Goal: Find specific page/section: Find specific page/section

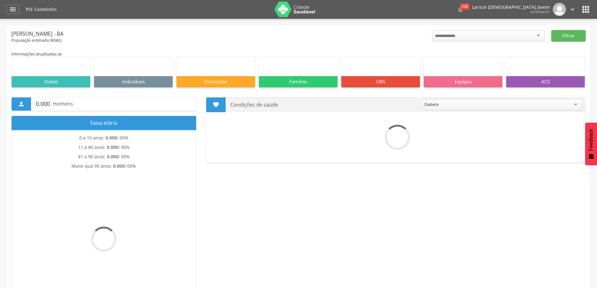
click at [15, 12] on icon "" at bounding box center [13, 10] width 8 height 8
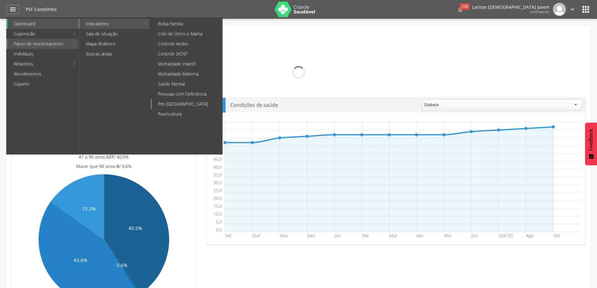
click at [177, 106] on link "Pré-[GEOGRAPHIC_DATA]" at bounding box center [187, 104] width 70 height 10
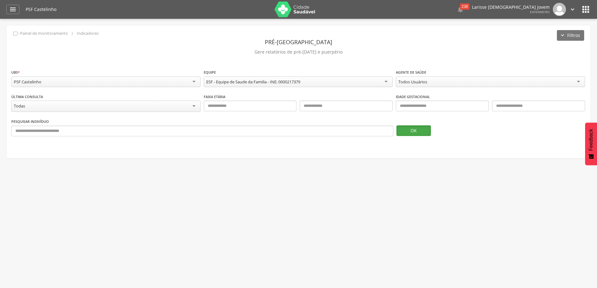
click at [413, 130] on button "OK" at bounding box center [413, 130] width 34 height 11
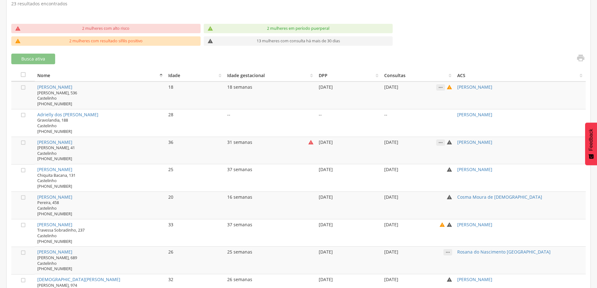
scroll to position [219, 0]
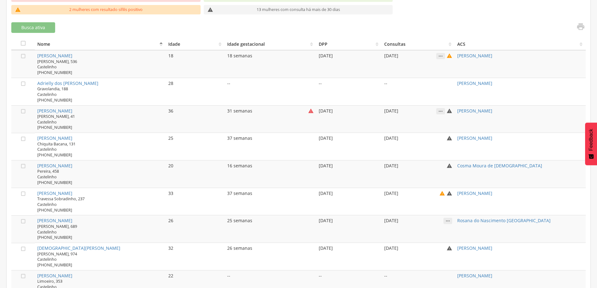
click at [404, 174] on td "[DATE] " at bounding box center [418, 174] width 73 height 28
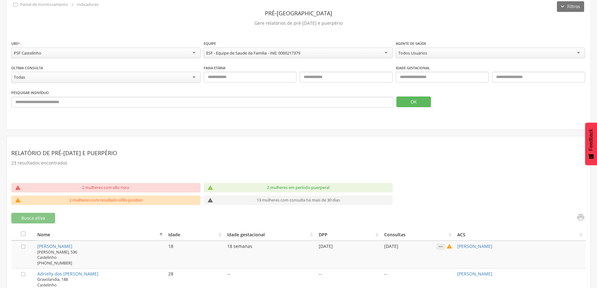
scroll to position [123, 0]
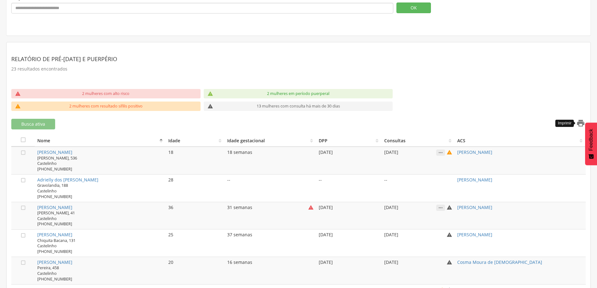
click at [581, 123] on icon "" at bounding box center [580, 123] width 9 height 9
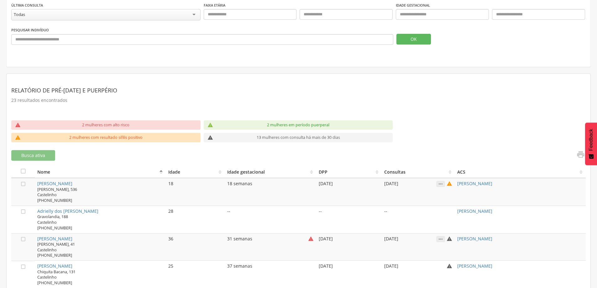
scroll to position [0, 0]
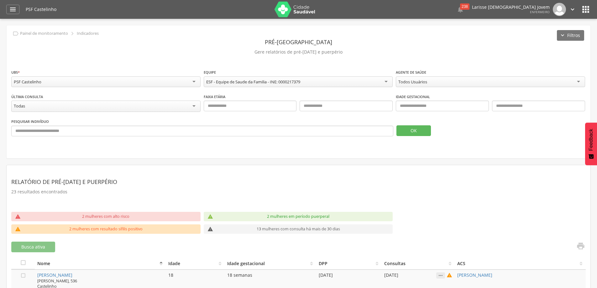
click at [579, 18] on div "PSF Castelinho  238  Lorem ipsum dolor sit amet, sed do eiusmod tempor incidi…" at bounding box center [308, 9] width 565 height 19
click at [589, 11] on icon "" at bounding box center [586, 9] width 10 height 10
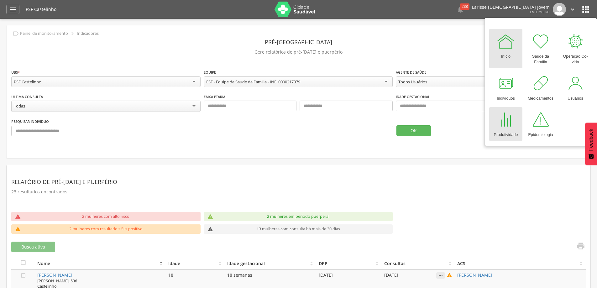
click at [506, 120] on div at bounding box center [505, 119] width 19 height 19
